Goal: Information Seeking & Learning: Compare options

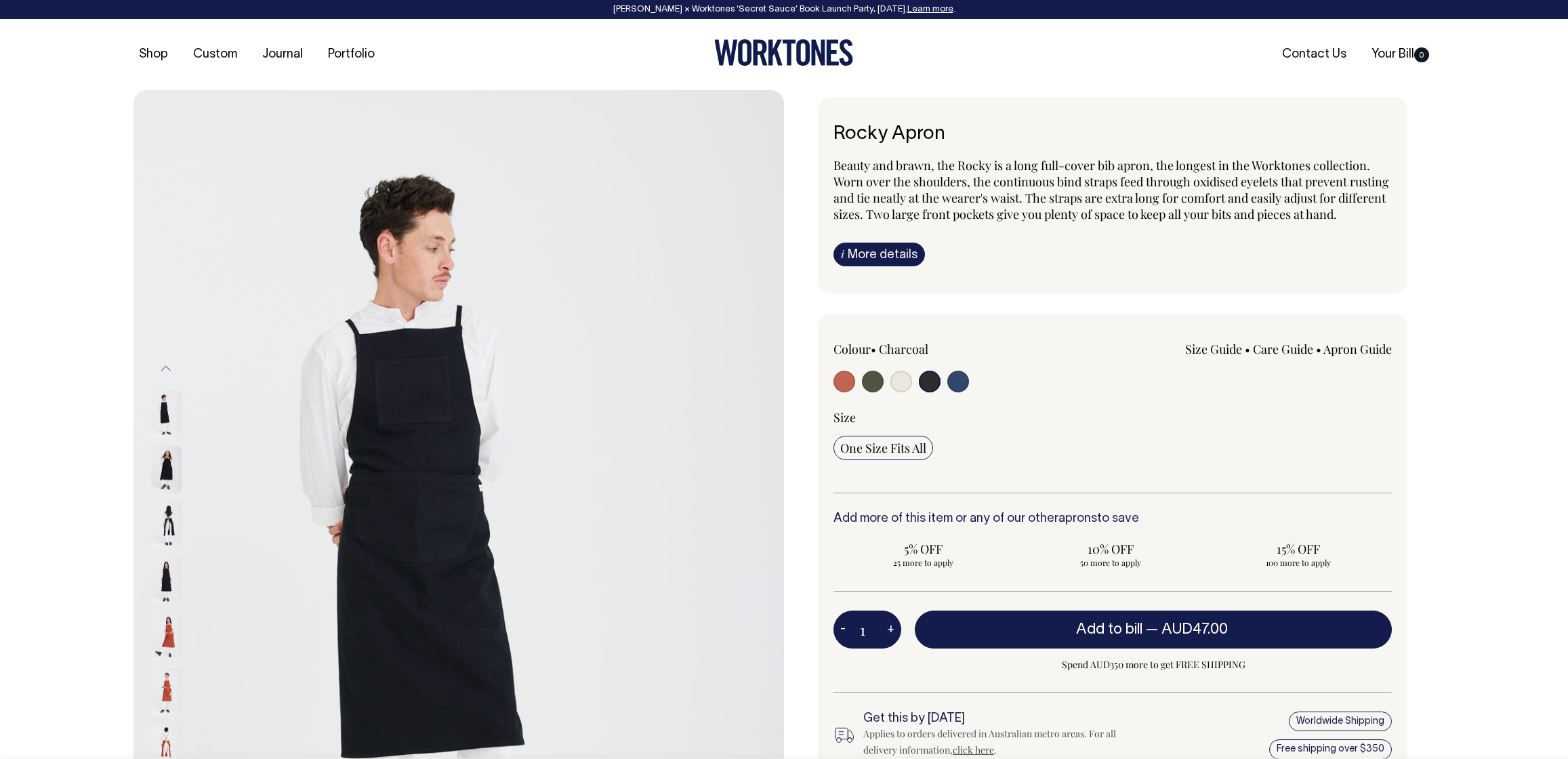
select select "Charcoal"
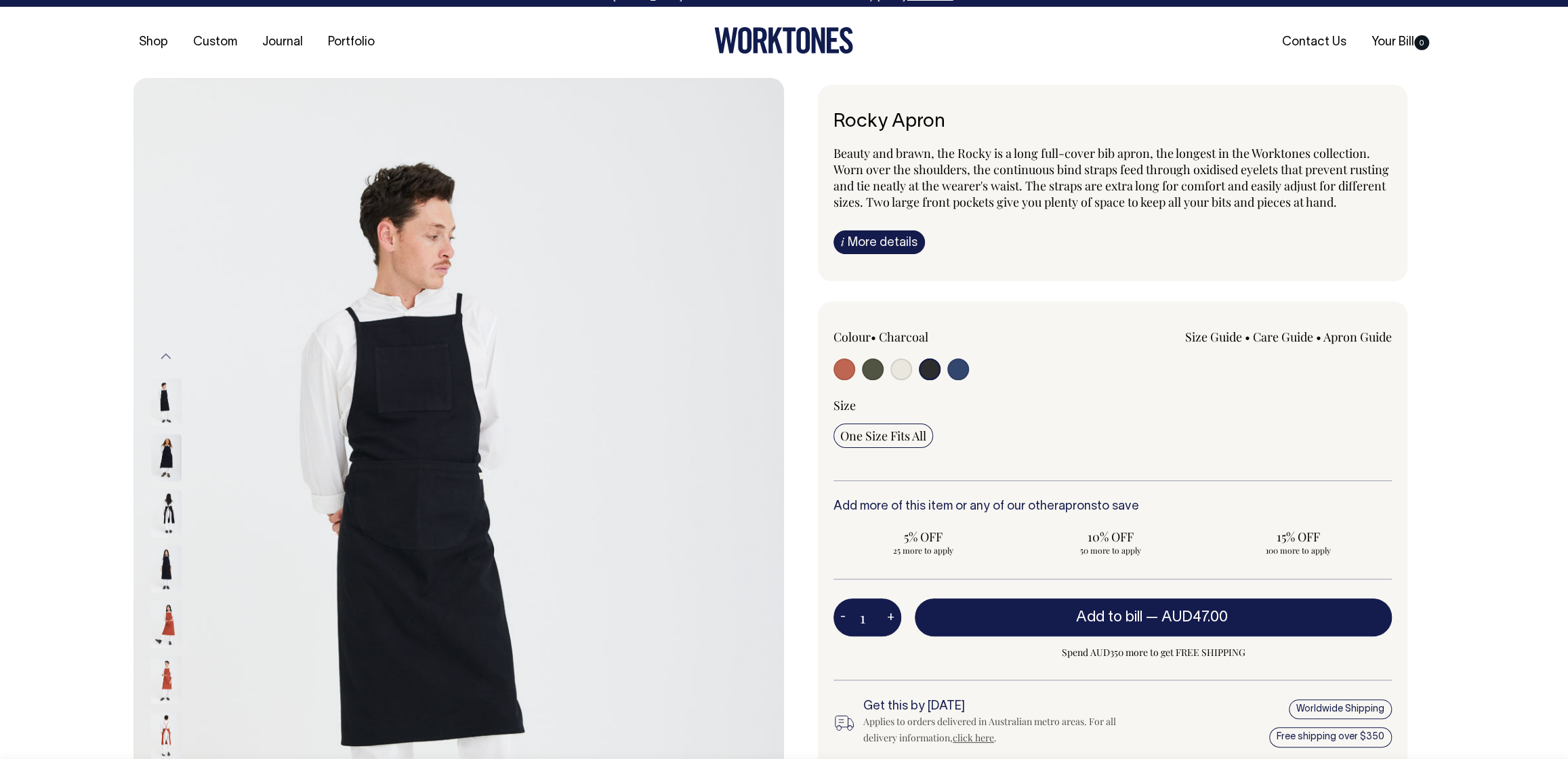
click at [933, 380] on input "radio" at bounding box center [930, 369] width 22 height 22
click at [938, 380] on input "radio" at bounding box center [930, 369] width 22 height 22
drag, startPoint x: 938, startPoint y: 381, endPoint x: 965, endPoint y: 383, distance: 27.1
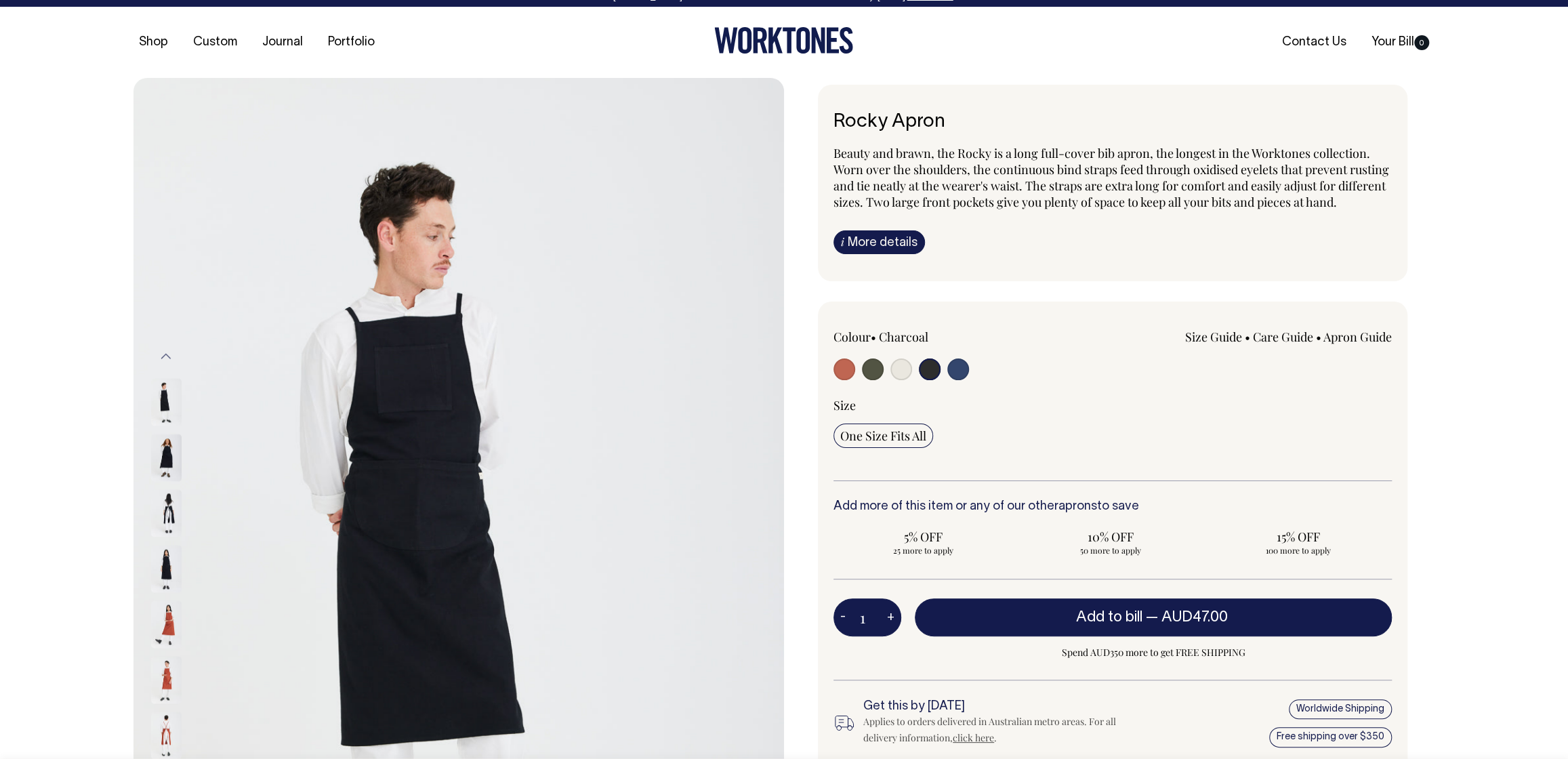
click at [938, 380] on input "radio" at bounding box center [930, 369] width 22 height 22
click at [965, 380] on input "radio" at bounding box center [958, 369] width 22 height 22
radio input "true"
select select "Indigo"
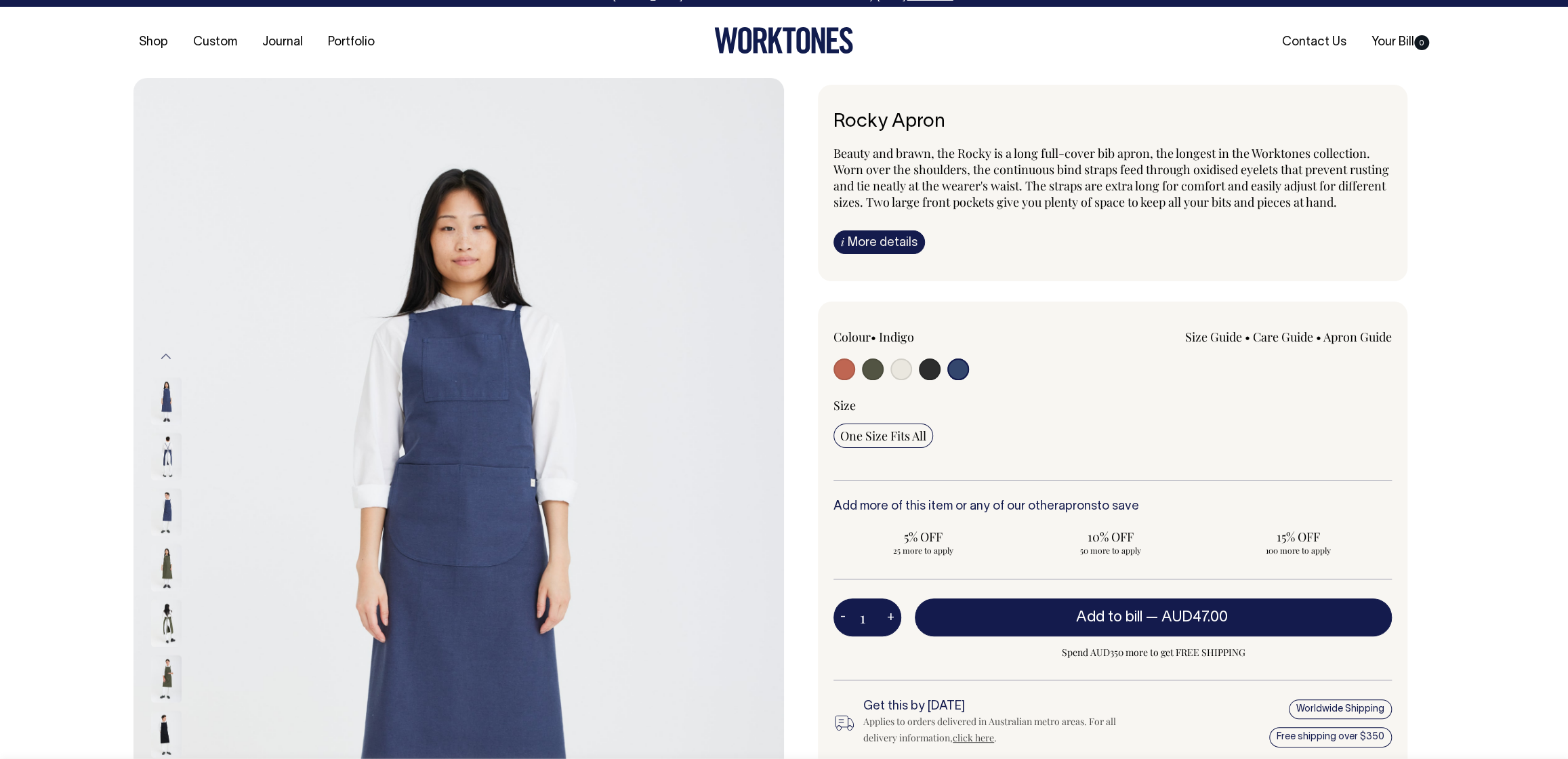
click at [931, 380] on input "radio" at bounding box center [930, 369] width 22 height 22
radio input "true"
select select "Charcoal"
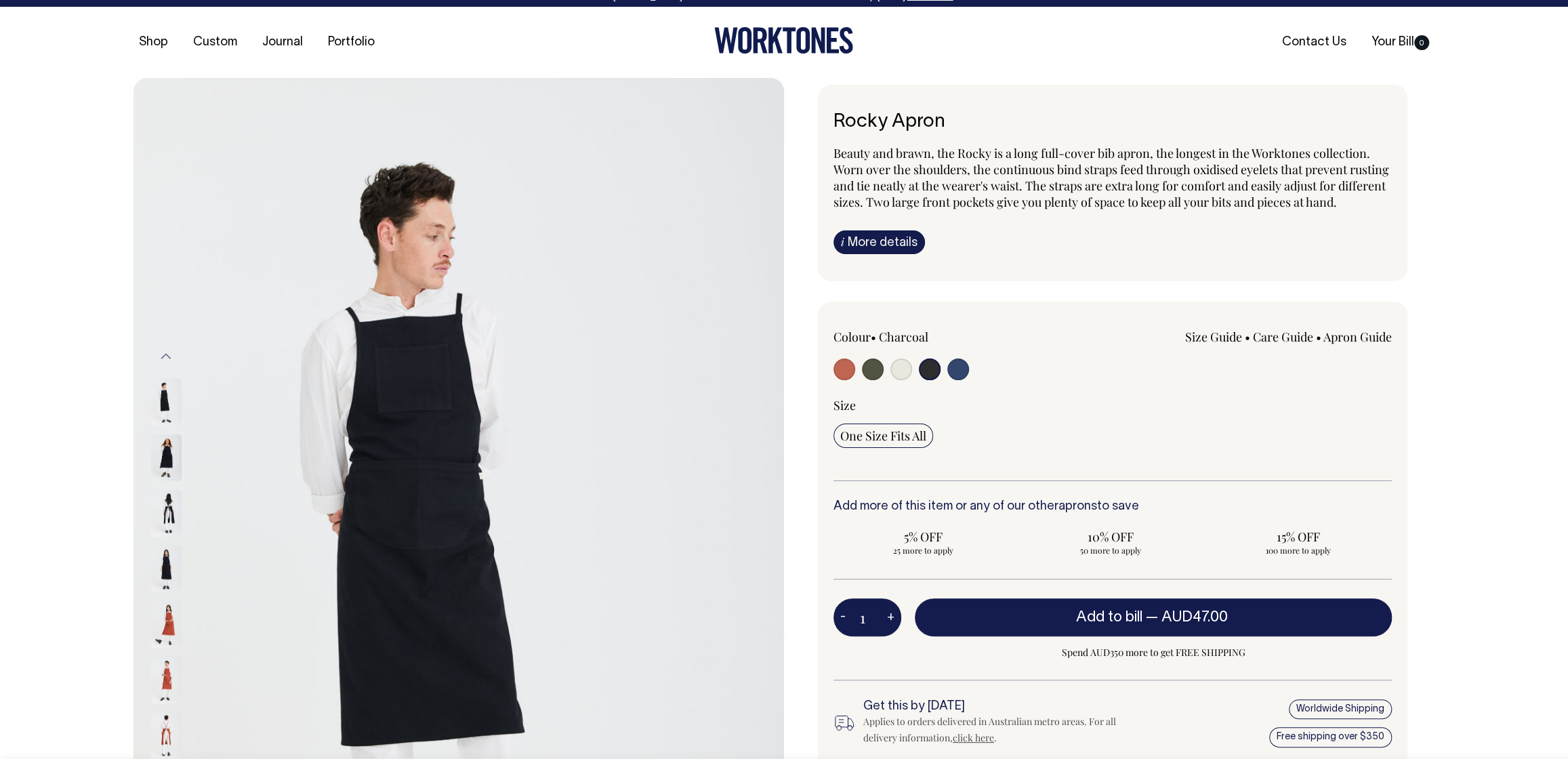
click at [902, 380] on input "radio" at bounding box center [902, 369] width 22 height 22
radio input "true"
select select "Natural"
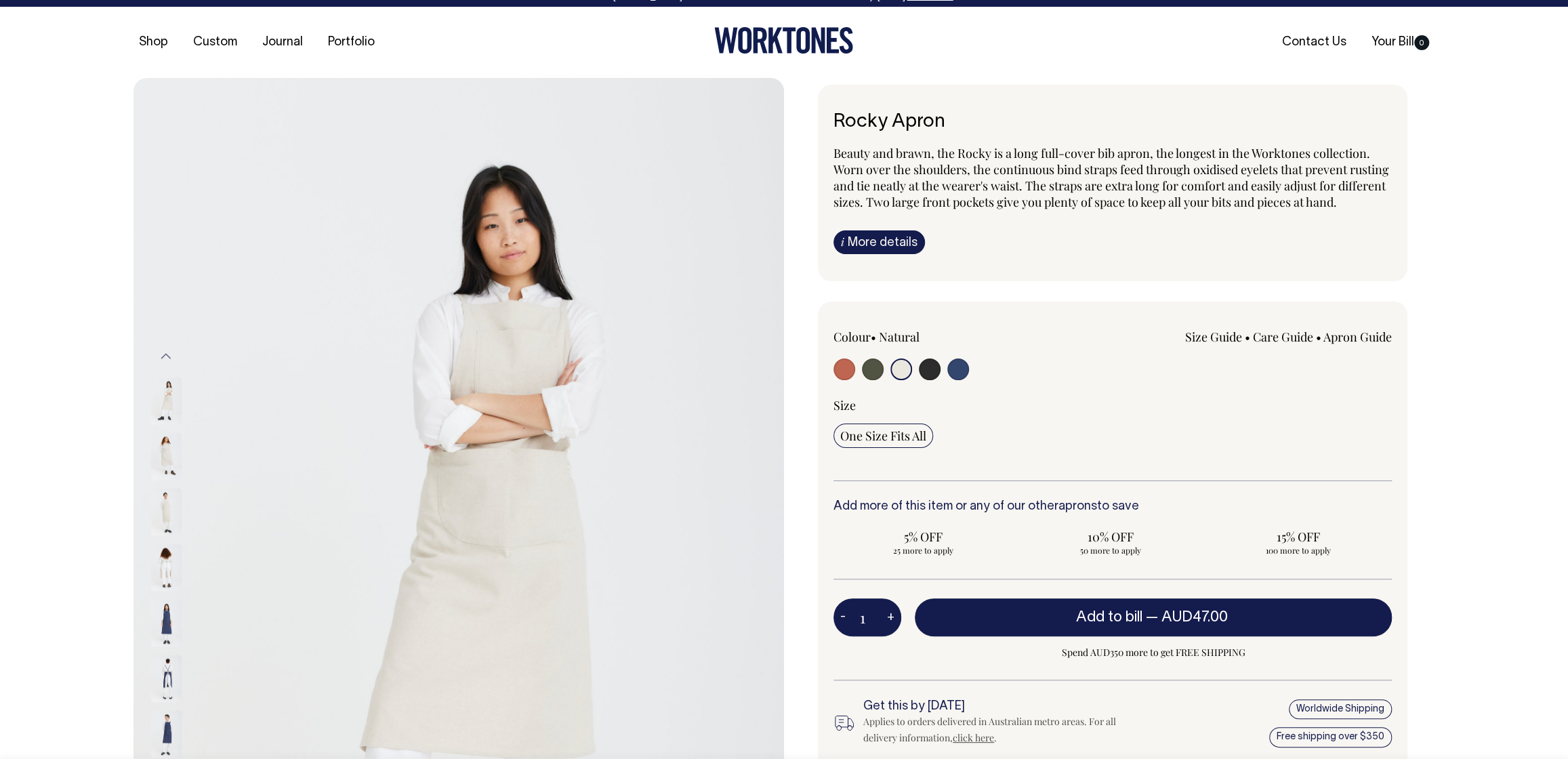
click at [871, 380] on input "radio" at bounding box center [872, 369] width 22 height 22
radio input "true"
select select "Olive"
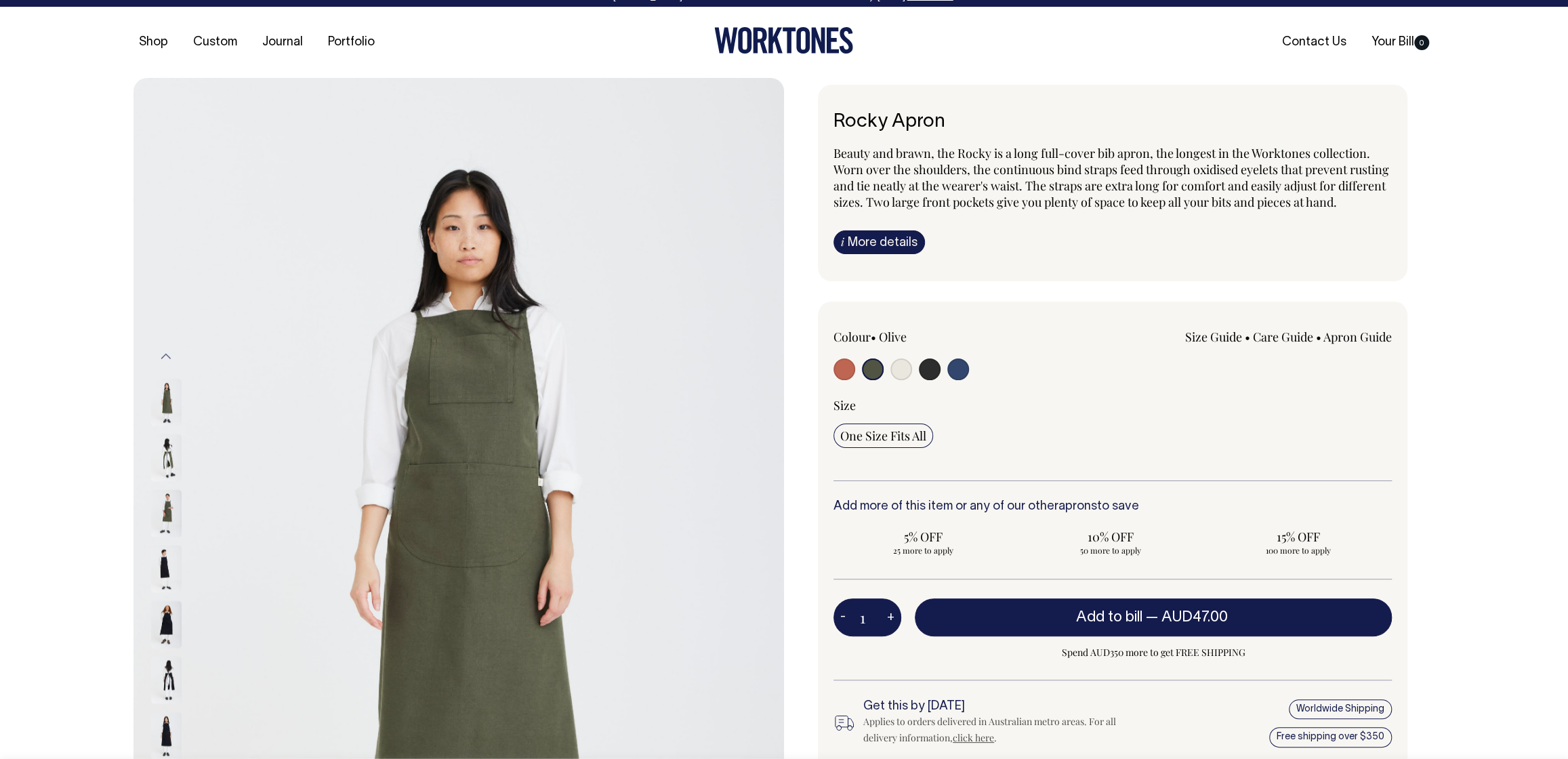
click at [836, 380] on input "radio" at bounding box center [844, 369] width 22 height 22
radio input "true"
select select "Rust"
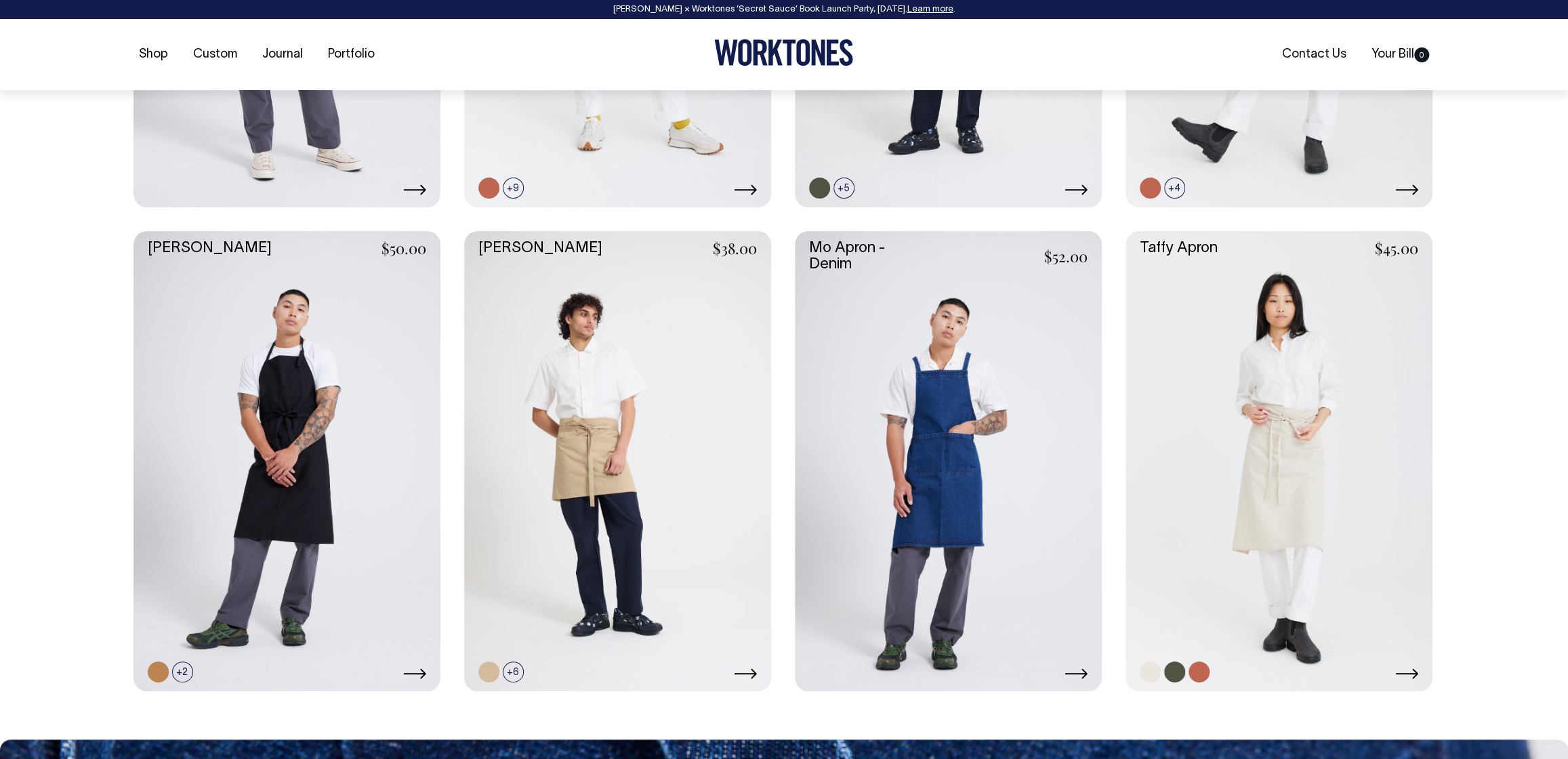
click at [1262, 456] on link at bounding box center [1279, 462] width 307 height 461
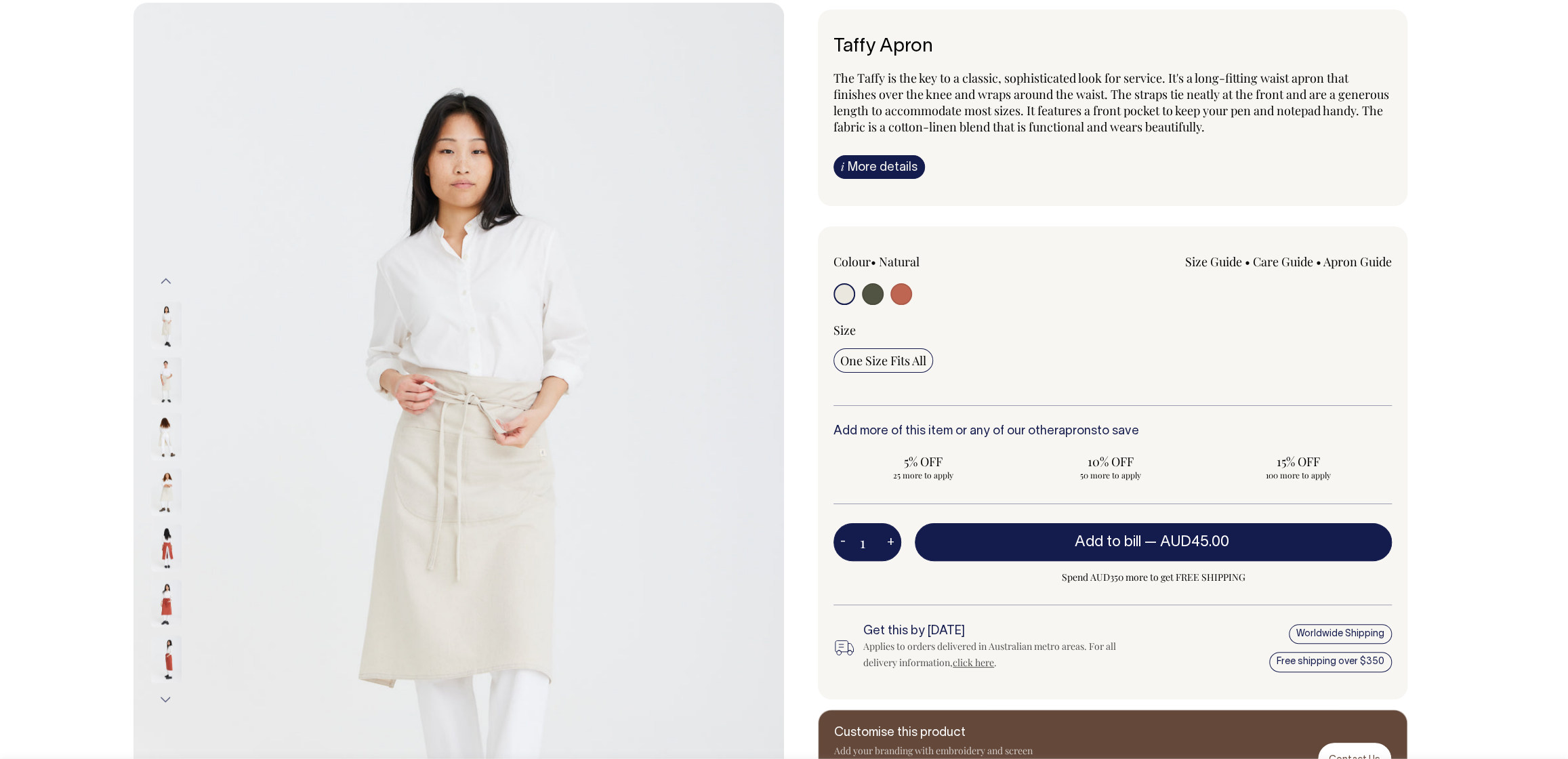
scroll to position [88, 0]
click at [880, 295] on input "radio" at bounding box center [872, 293] width 22 height 22
radio input "true"
select select "Olive"
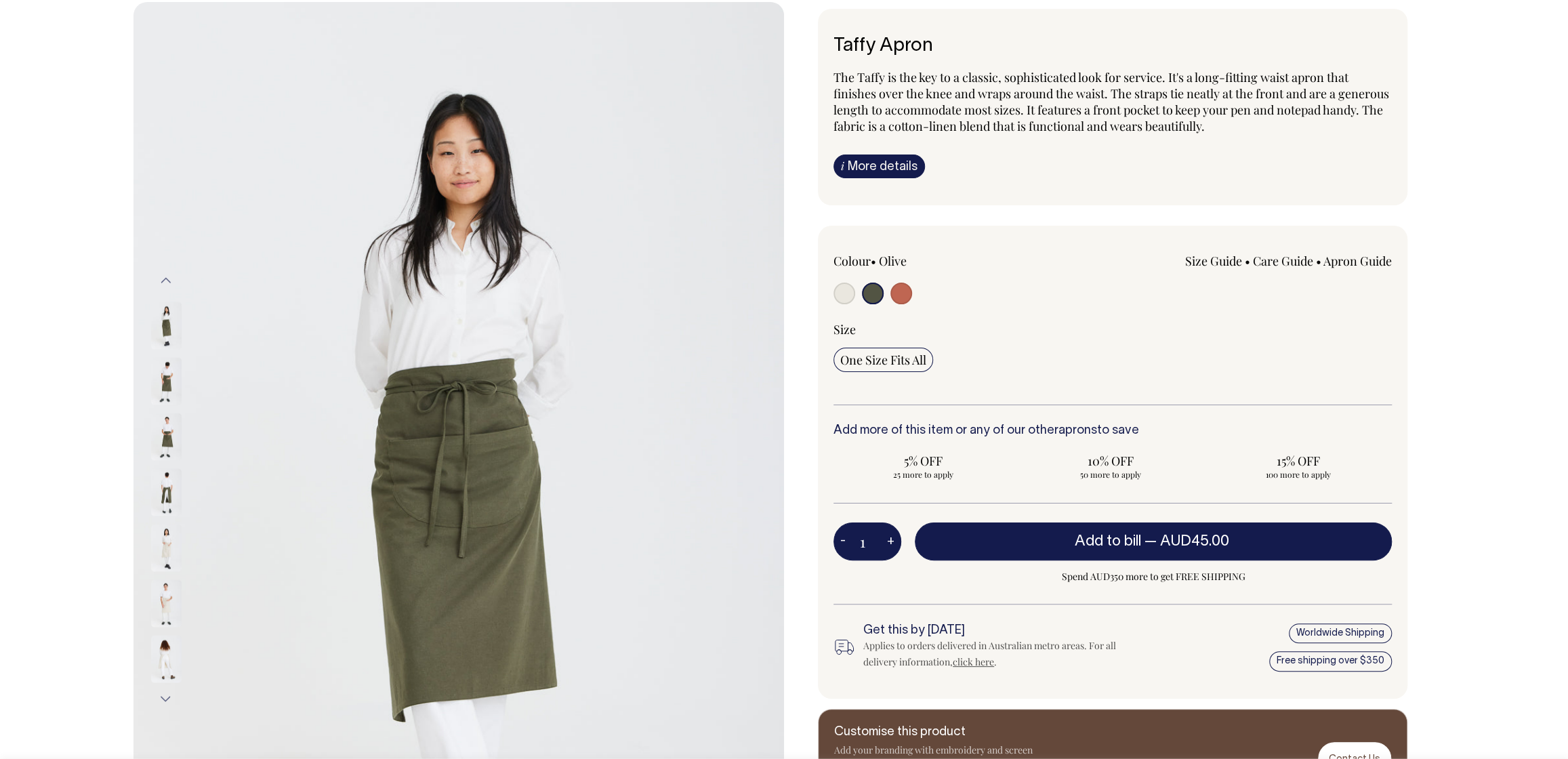
click at [908, 294] on input "radio" at bounding box center [902, 293] width 22 height 22
radio input "true"
select select "Rust"
